Goal: Check status: Check status

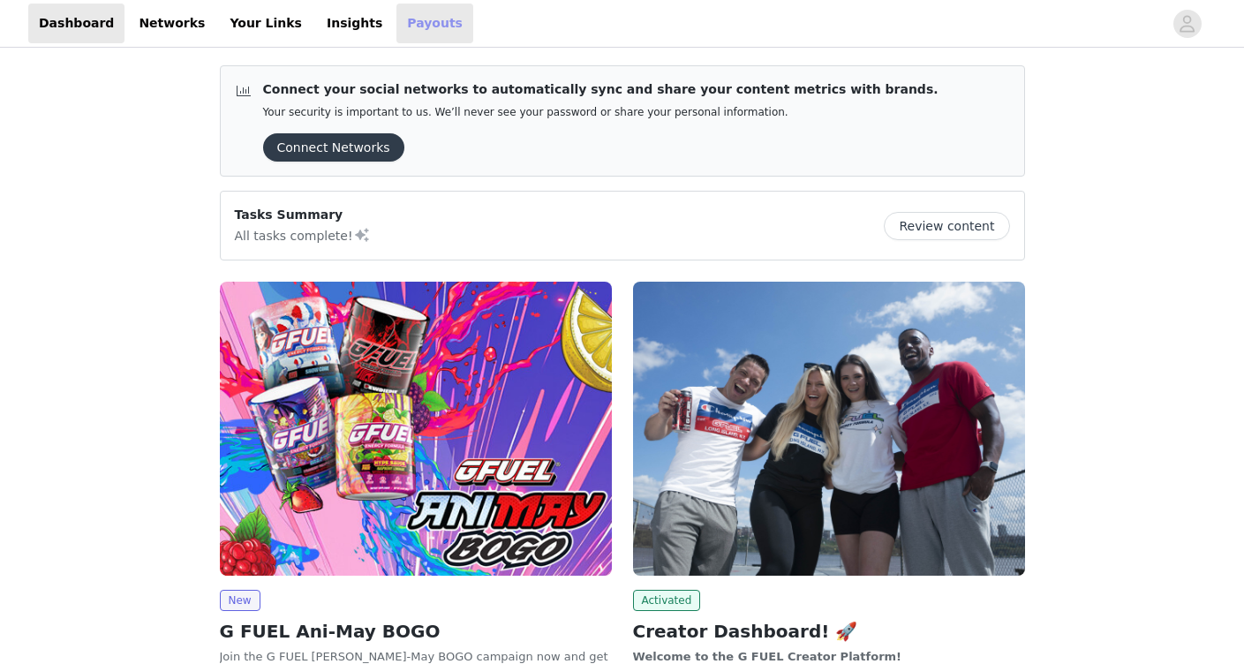
click at [396, 27] on link "Payouts" at bounding box center [434, 24] width 77 height 40
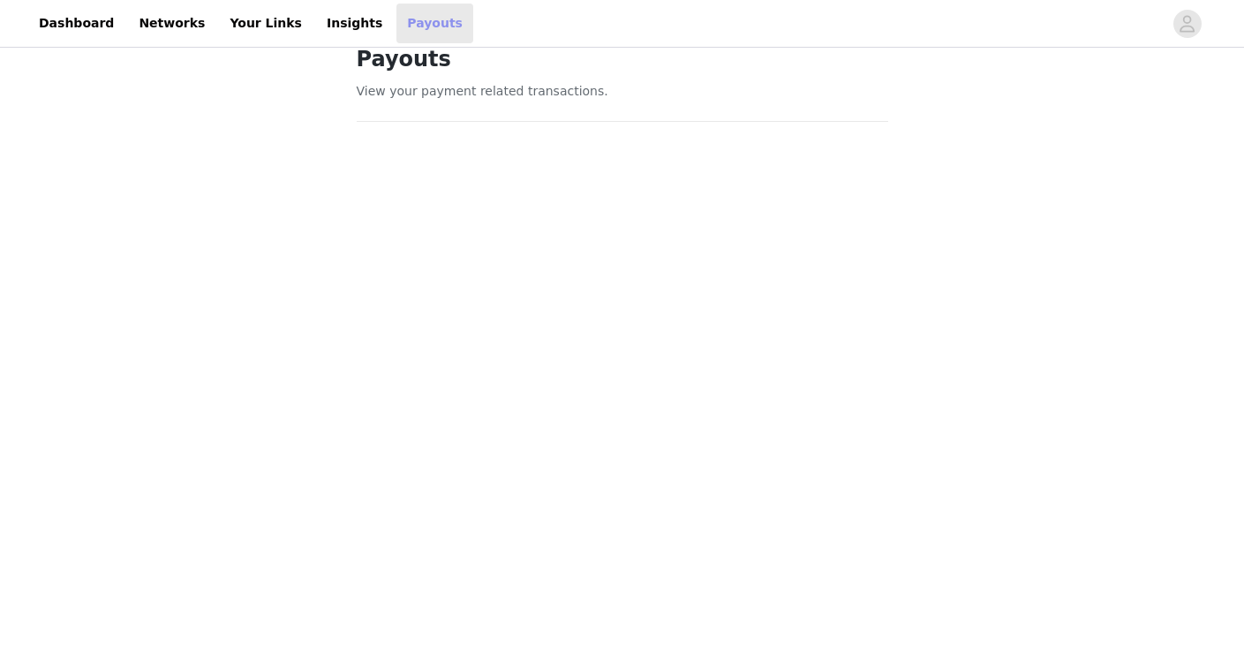
scroll to position [88, 0]
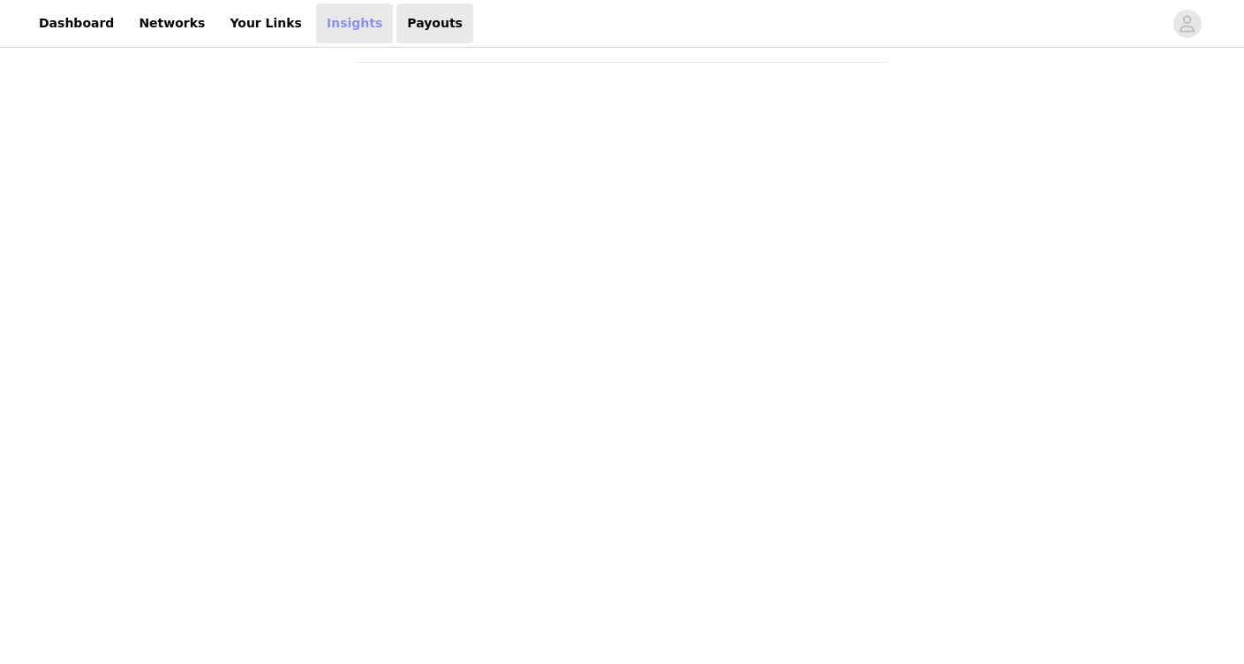
click at [316, 21] on link "Insights" at bounding box center [354, 24] width 77 height 40
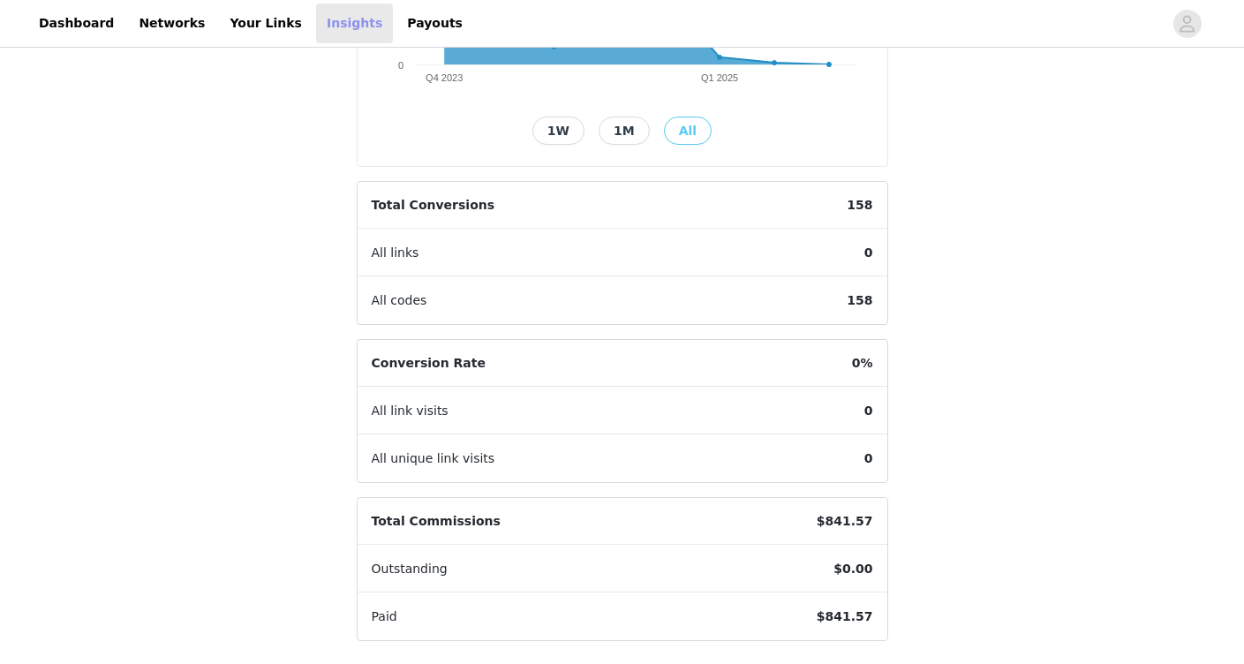
scroll to position [95, 0]
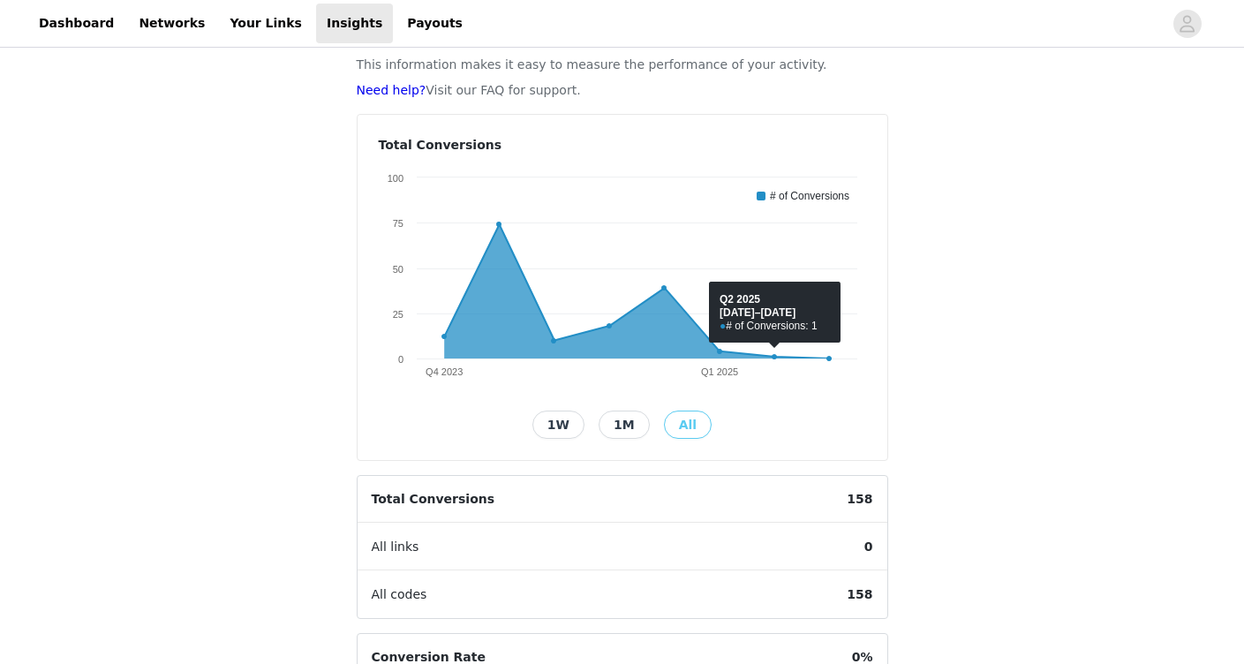
click at [567, 427] on button "1W" at bounding box center [558, 425] width 52 height 28
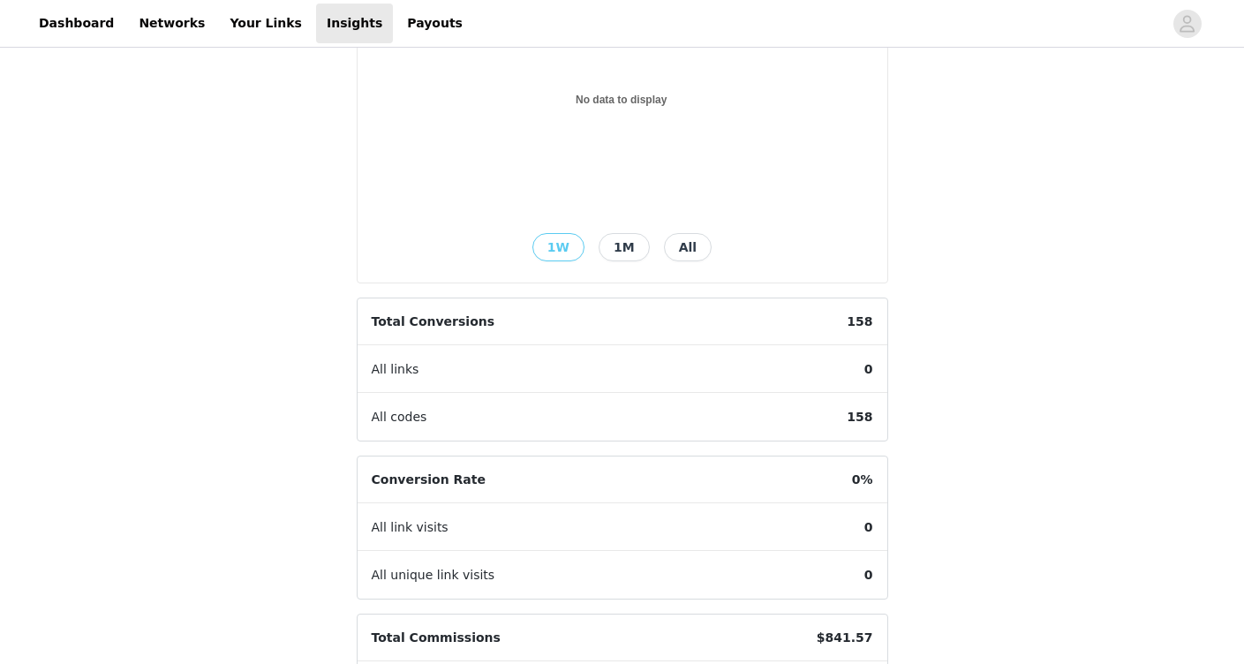
scroll to position [272, 0]
click at [694, 247] on button "All" at bounding box center [688, 248] width 48 height 28
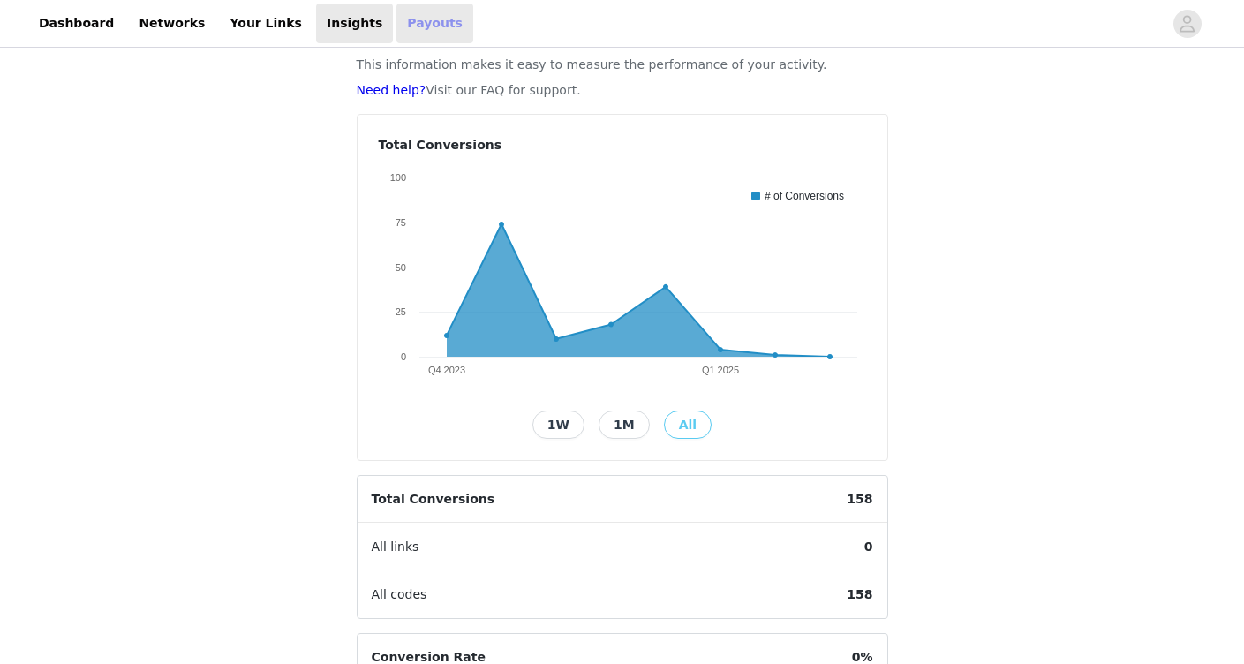
click at [396, 23] on link "Payouts" at bounding box center [434, 24] width 77 height 40
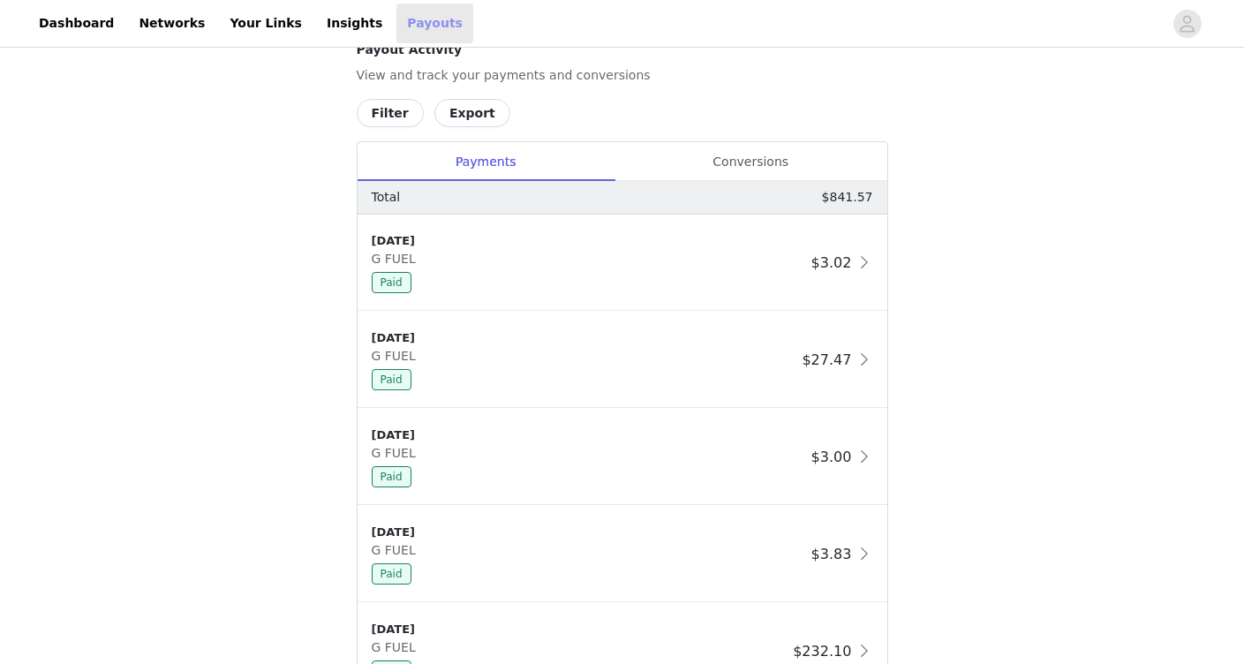
scroll to position [769, 0]
